Goal: Communication & Community: Answer question/provide support

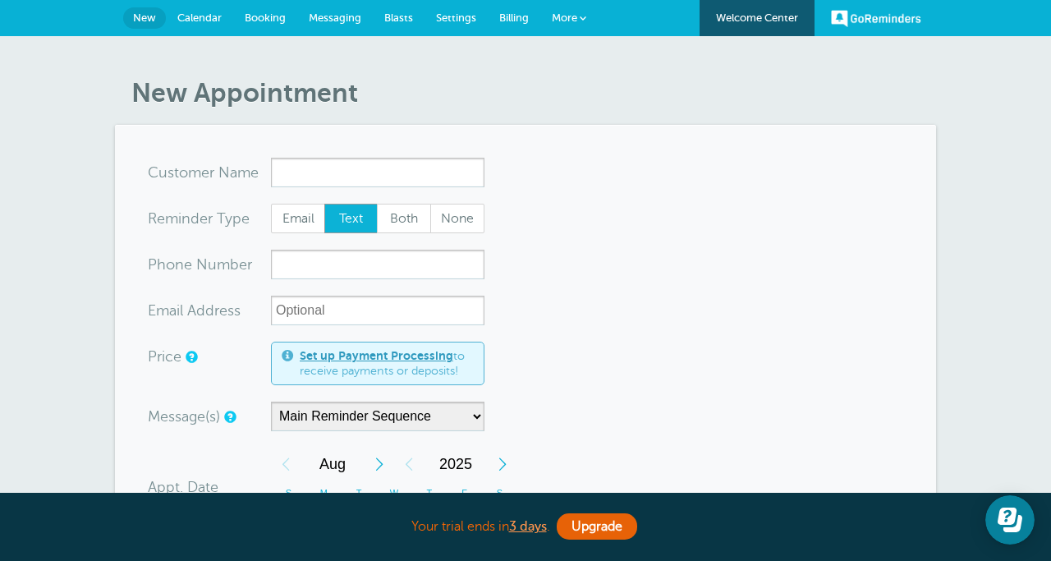
click at [329, 23] on span "Messaging" at bounding box center [335, 17] width 53 height 12
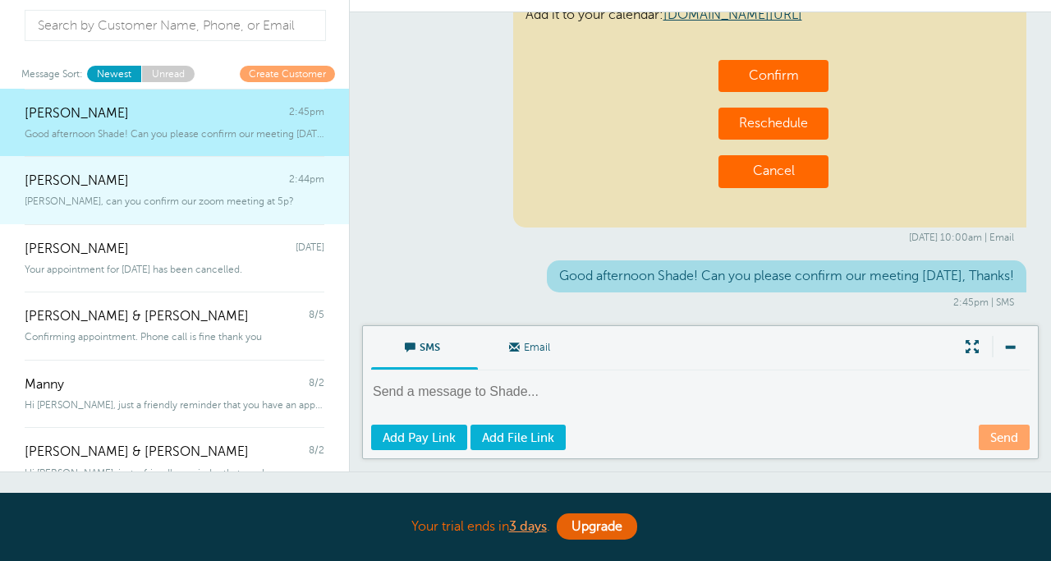
scroll to position [89, 0]
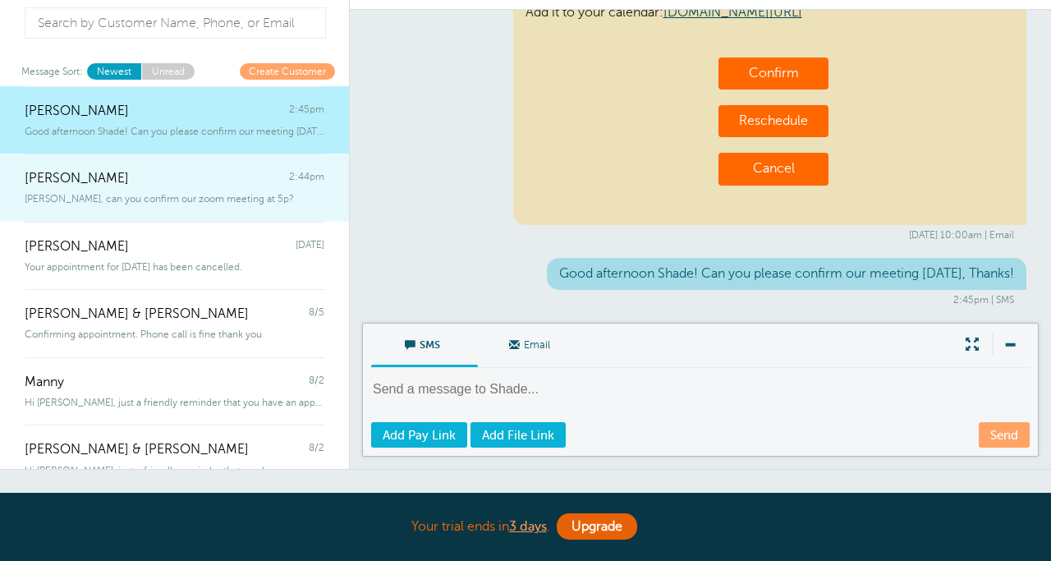
click at [203, 182] on div "[PERSON_NAME] 2:44pm" at bounding box center [175, 170] width 300 height 33
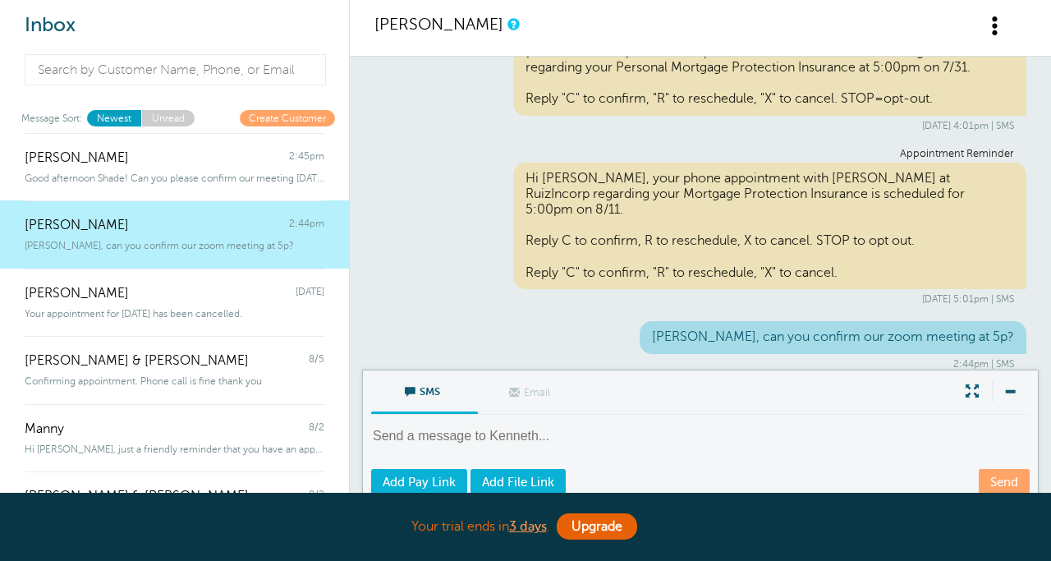
scroll to position [0, 0]
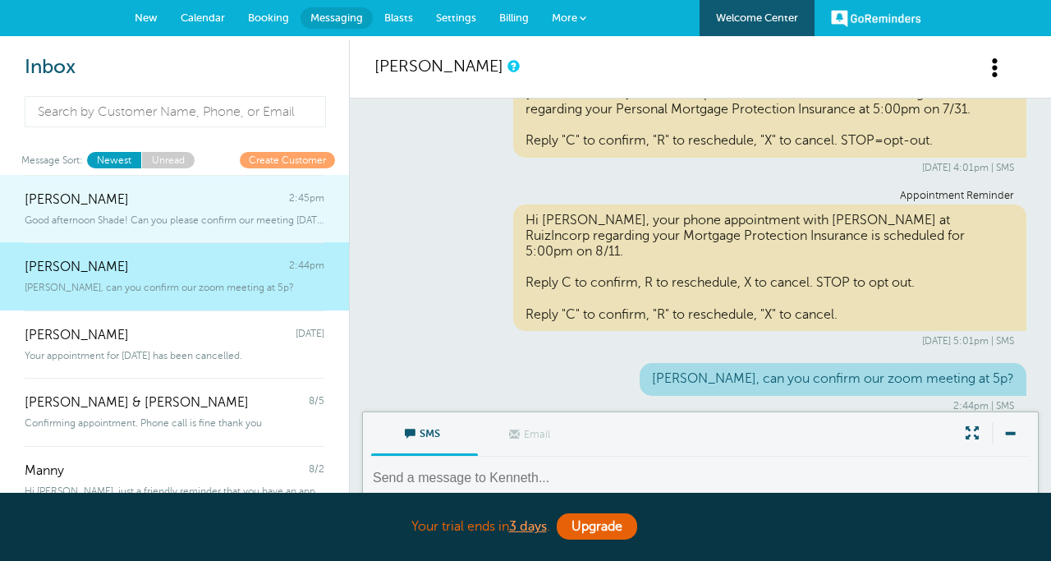
click at [200, 204] on div "[PERSON_NAME] 2:45pm" at bounding box center [175, 191] width 300 height 33
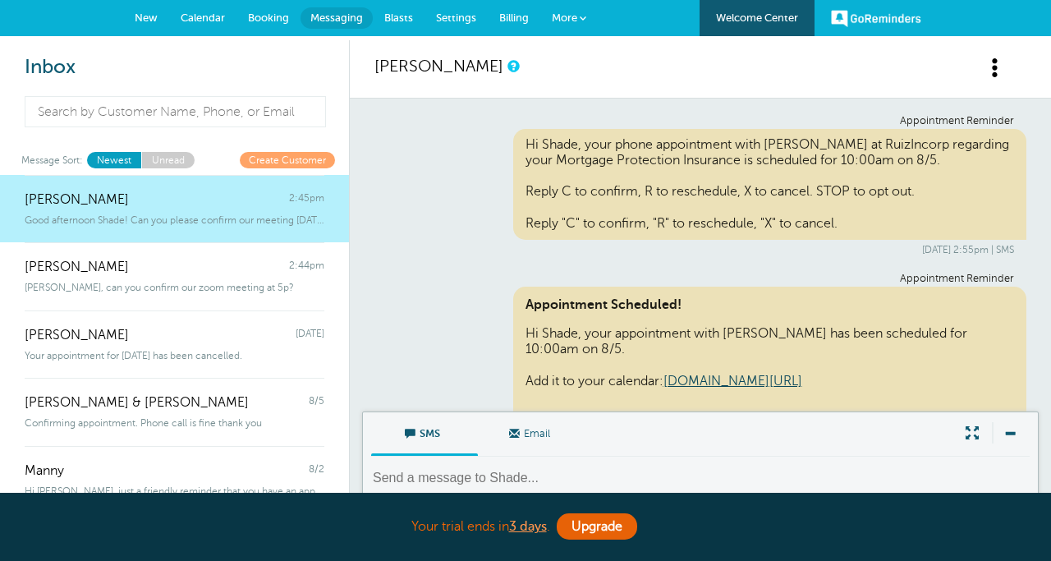
scroll to position [948, 0]
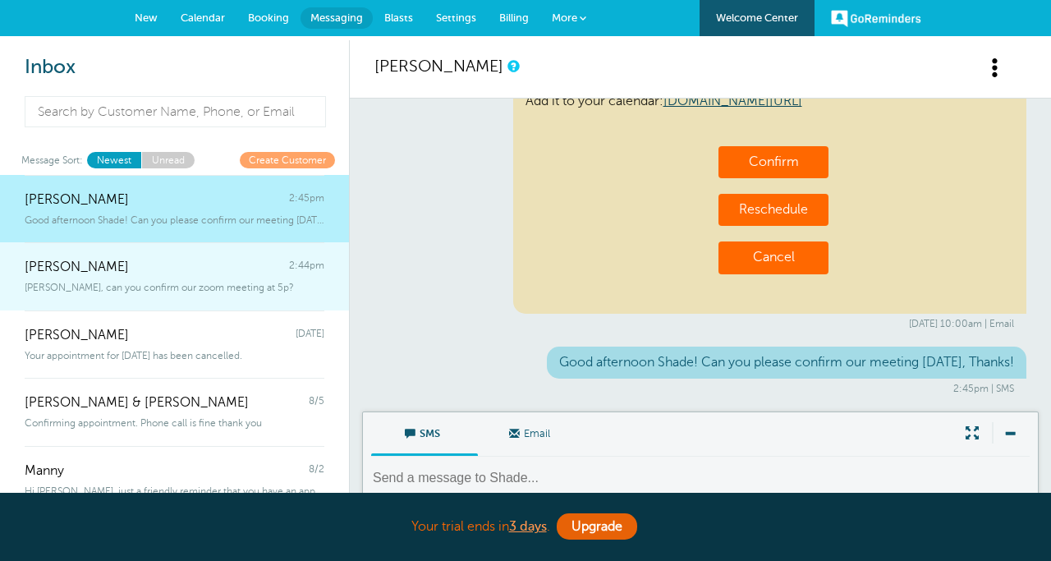
click at [200, 297] on link "[PERSON_NAME] 2:44pm [PERSON_NAME], can you confirm our zoom meeting at 5p?" at bounding box center [174, 276] width 349 height 68
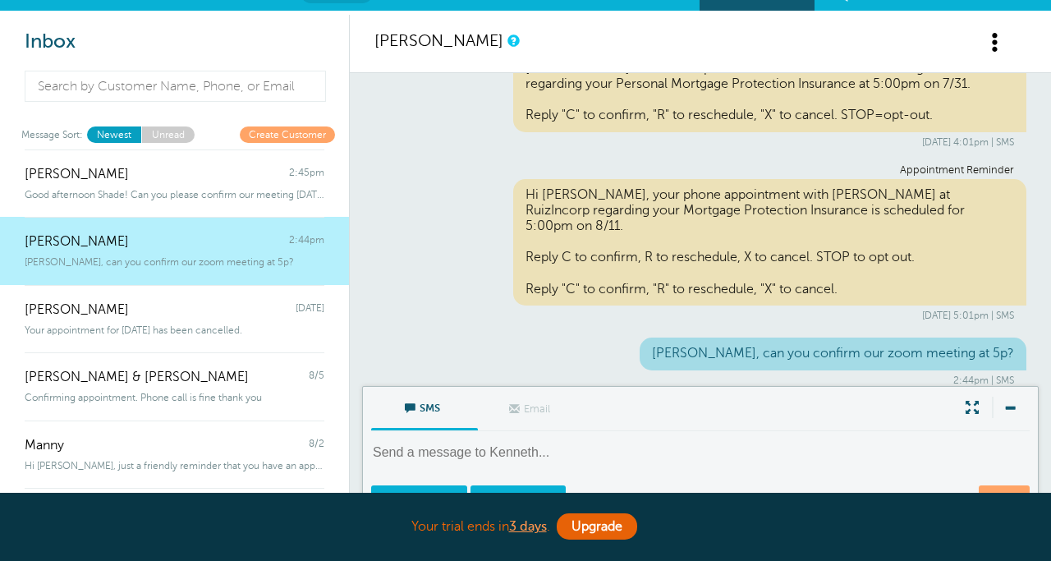
scroll to position [0, 0]
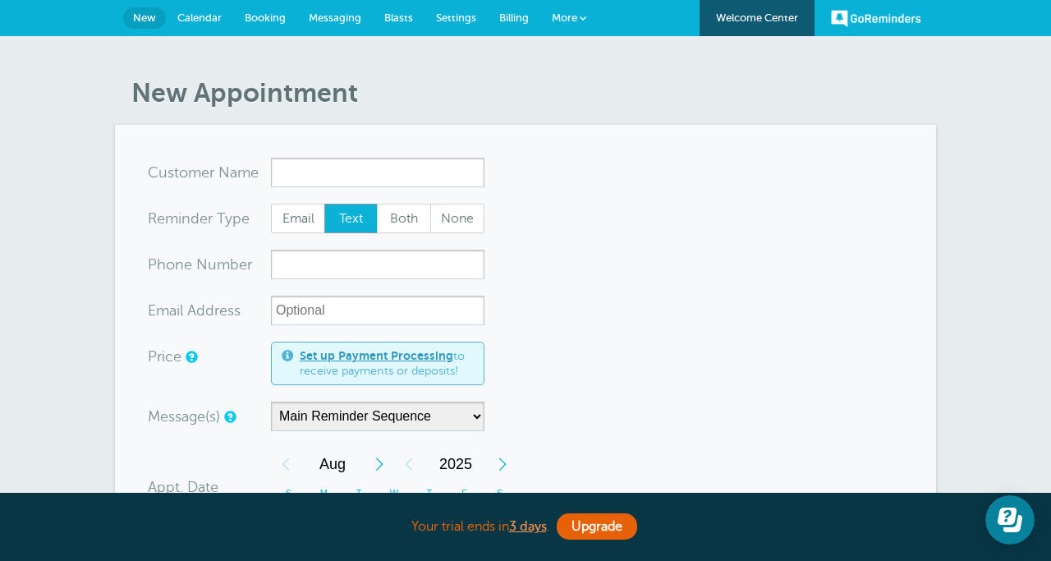
click at [331, 35] on link "Messaging" at bounding box center [335, 18] width 76 height 36
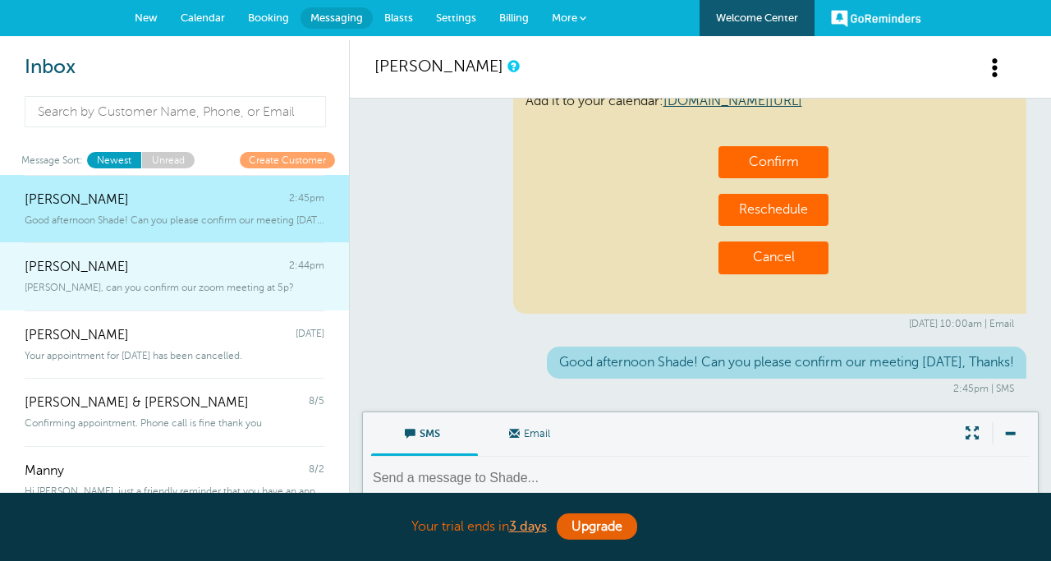
click at [167, 265] on div "[PERSON_NAME] 2:44pm" at bounding box center [175, 258] width 300 height 33
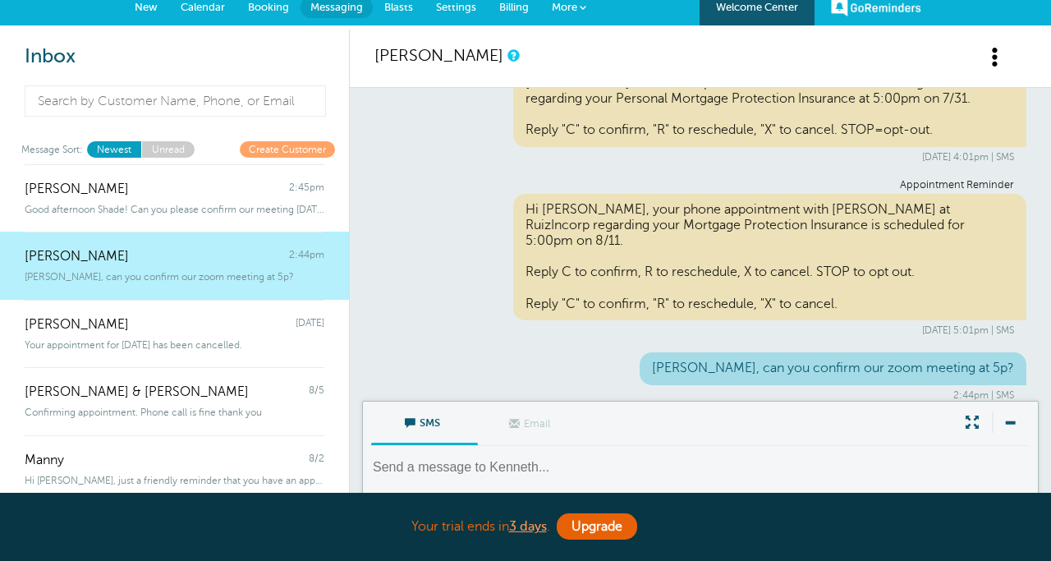
scroll to position [13, 0]
